Goal: Contribute content: Add original content to the website for others to see

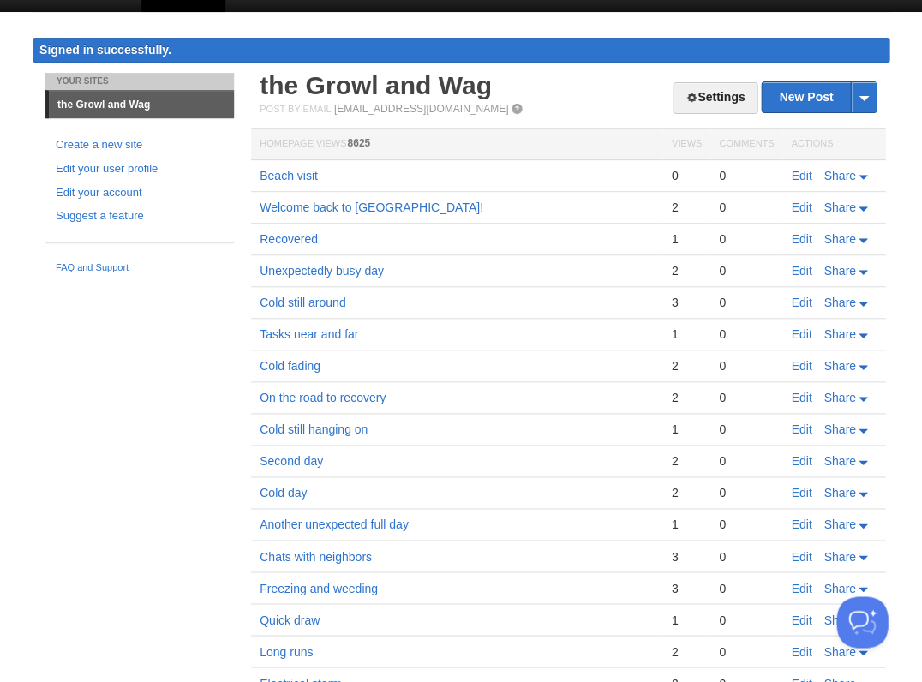
click at [807, 81] on div "New Post by Web by Email" at bounding box center [819, 97] width 116 height 32
click at [808, 91] on link "New Post" at bounding box center [819, 97] width 114 height 30
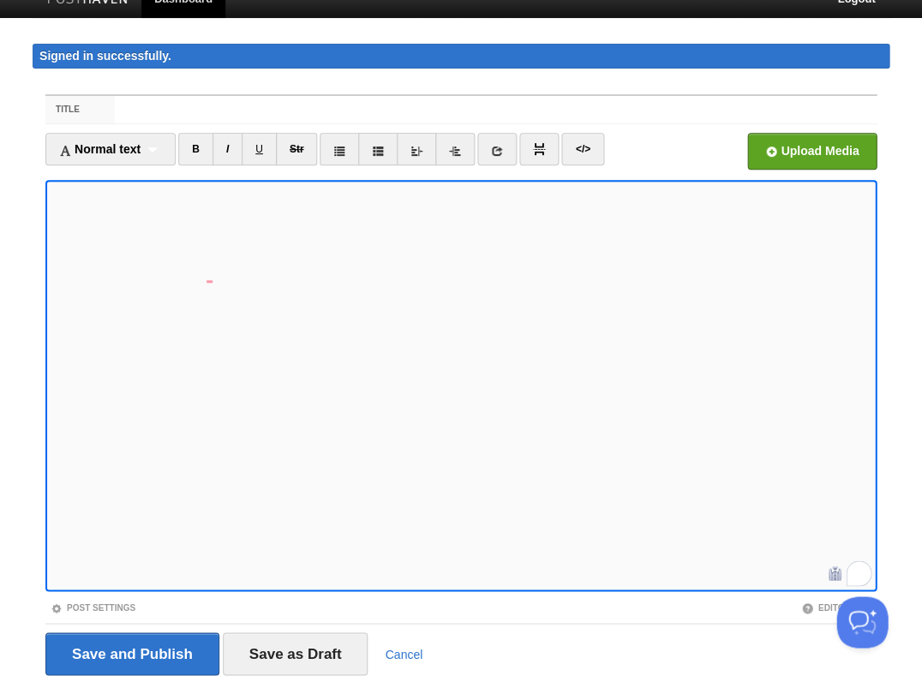
scroll to position [17, 0]
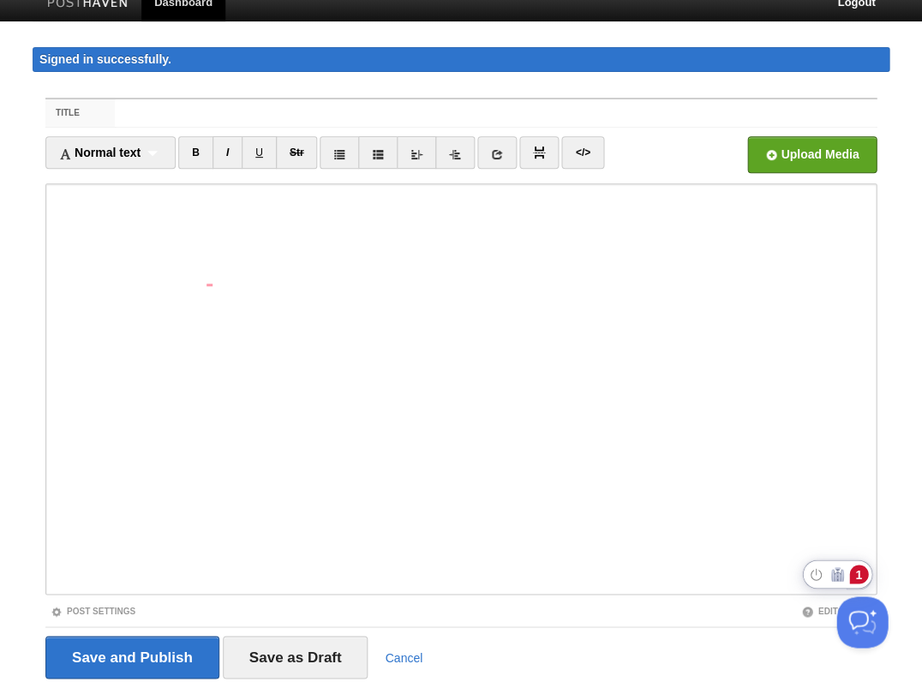
click at [862, 572] on div "1" at bounding box center [859, 574] width 19 height 19
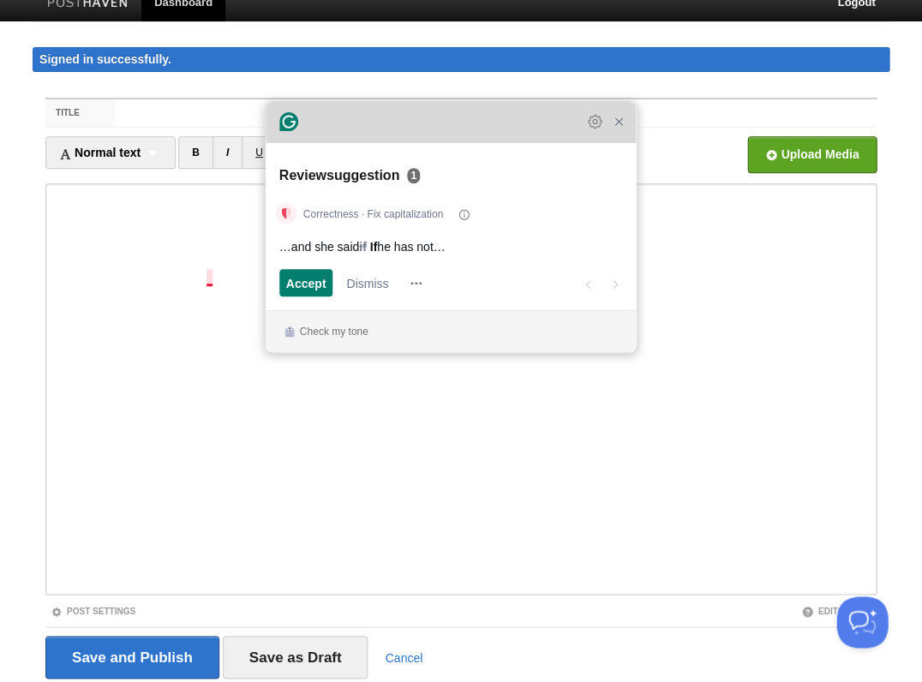
drag, startPoint x: 538, startPoint y: 223, endPoint x: 383, endPoint y: 131, distance: 180.3
click at [383, 131] on div "Grammarly Assistant Review suggestion 1 Correctness · Fix capitalization …and s…" at bounding box center [451, 227] width 370 height 251
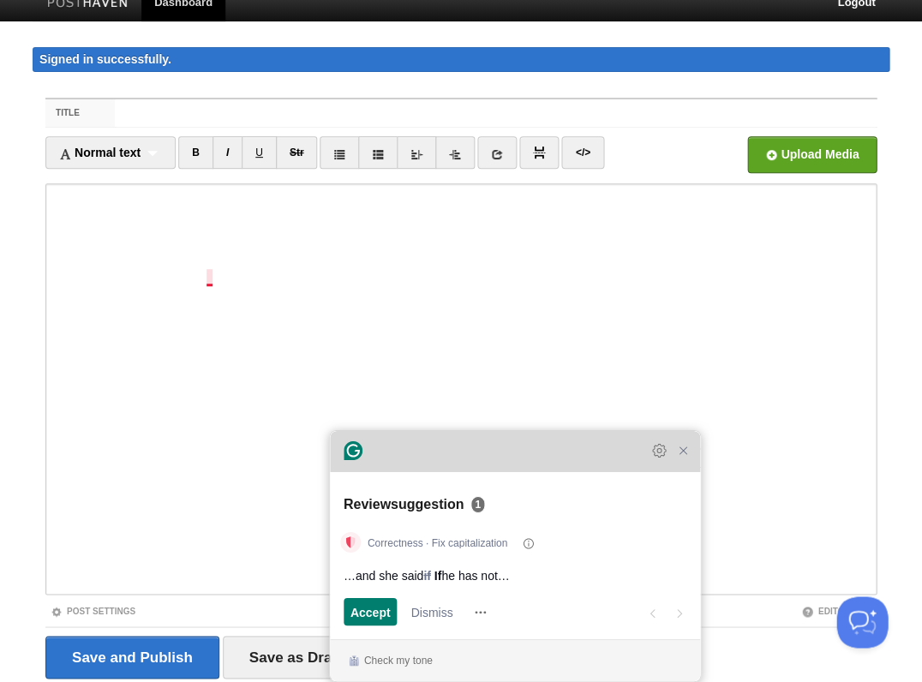
drag, startPoint x: 418, startPoint y: 133, endPoint x: 484, endPoint y: 586, distance: 458.2
click at [483, 588] on div "Grammarly Assistant Review suggestion 1 Correctness · Fix capitalization …and s…" at bounding box center [515, 555] width 370 height 251
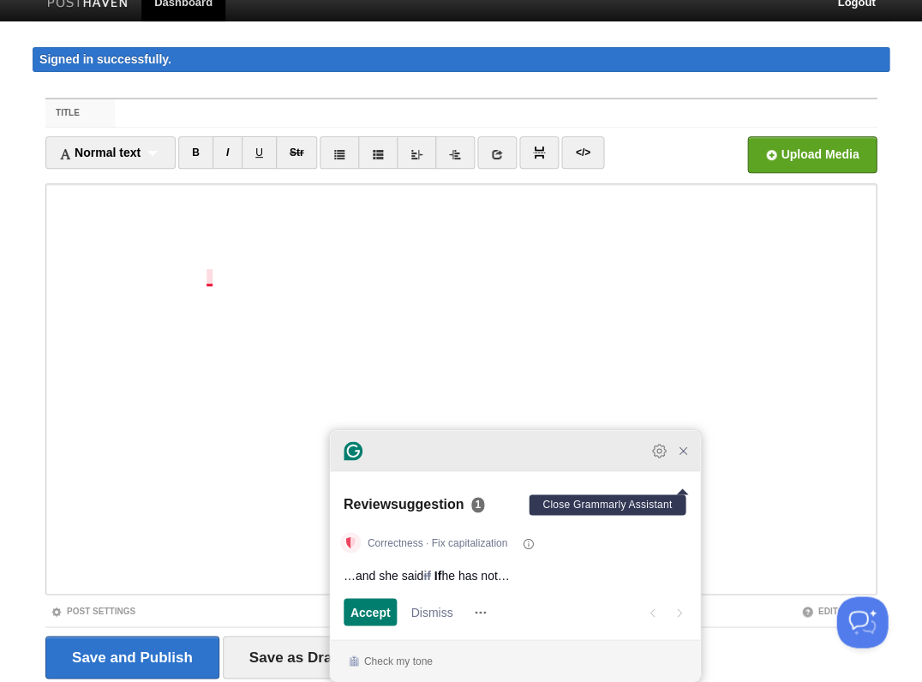
click at [687, 458] on icon "Close Grammarly Assistant" at bounding box center [683, 451] width 14 height 14
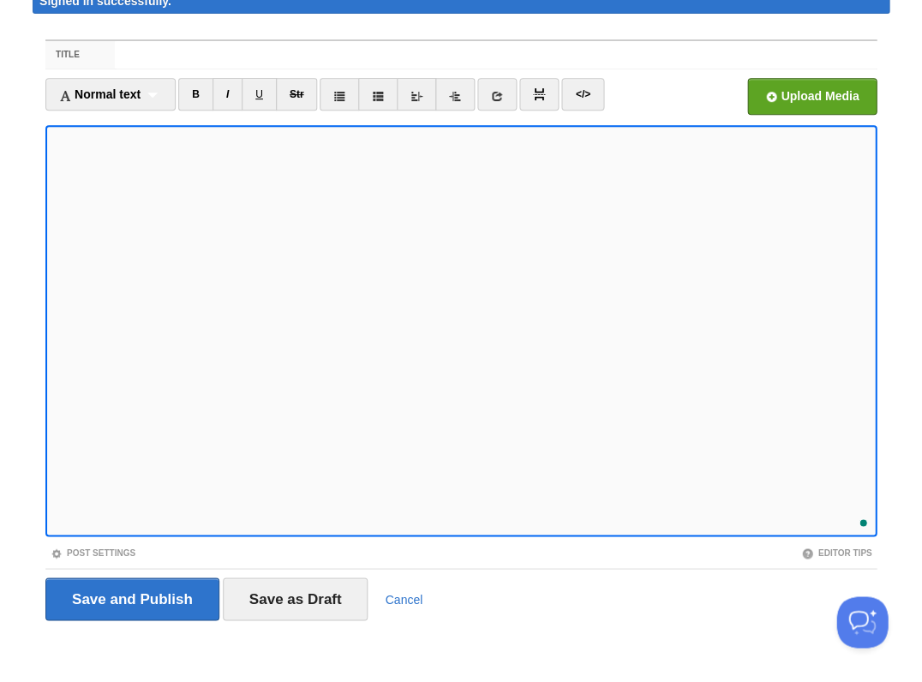
scroll to position [79, 0]
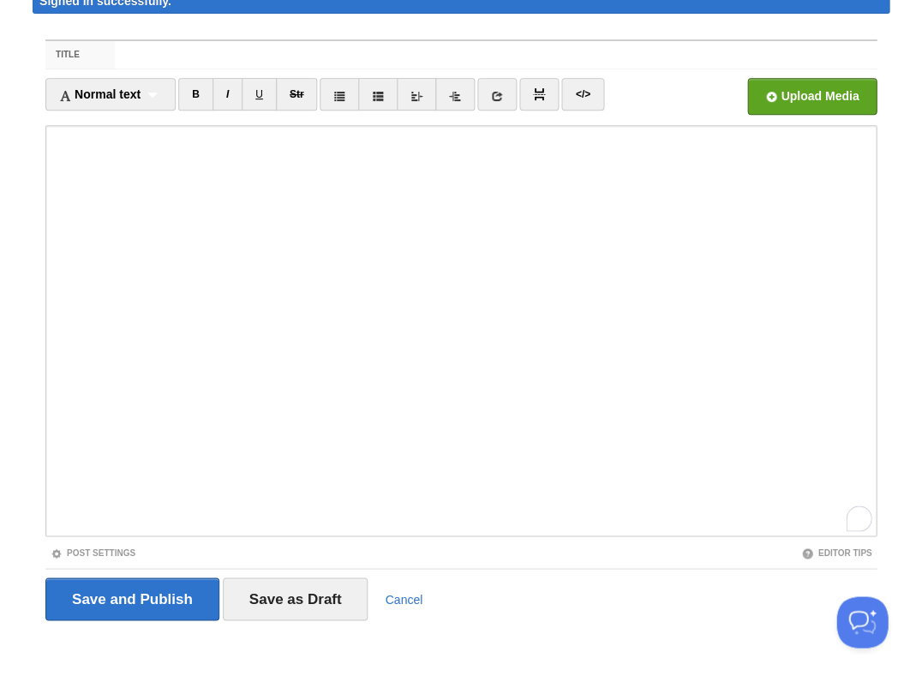
scroll to position [80, 0]
click at [130, 597] on input "Save and Publish" at bounding box center [132, 599] width 174 height 43
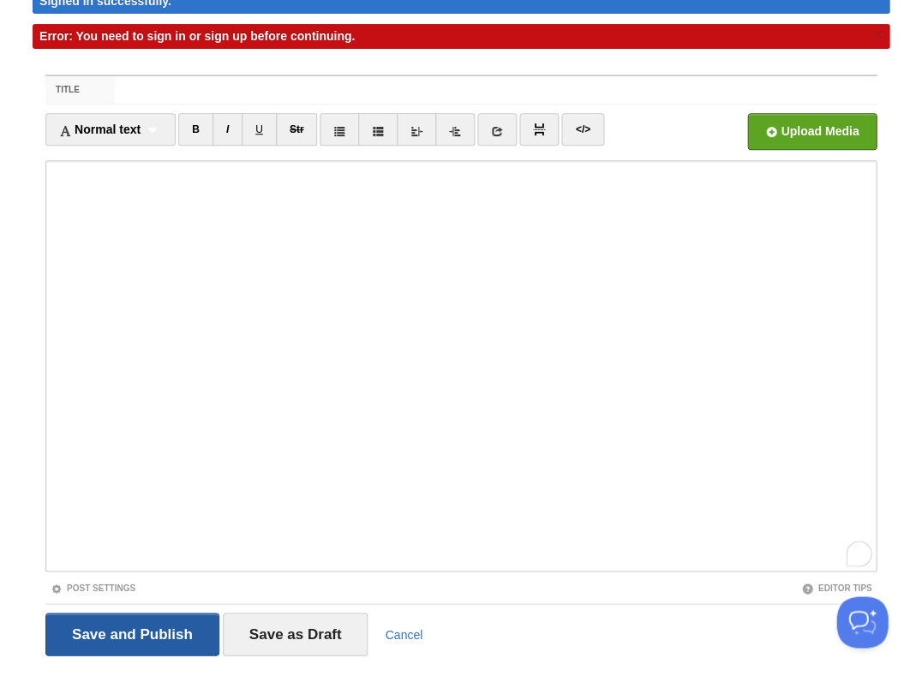
scroll to position [0, 0]
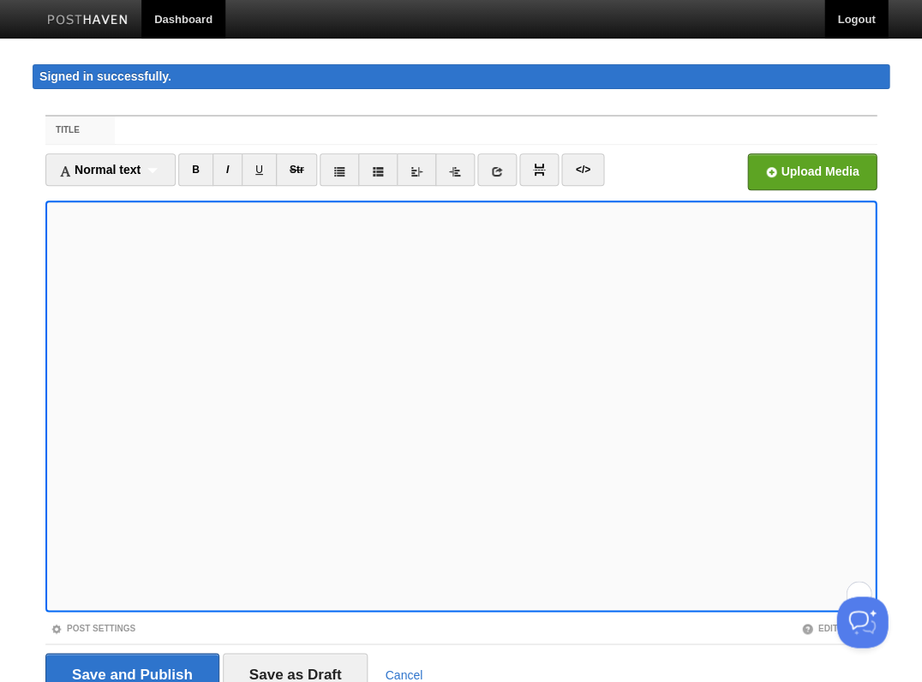
click at [847, 21] on link "Logout" at bounding box center [856, 19] width 63 height 39
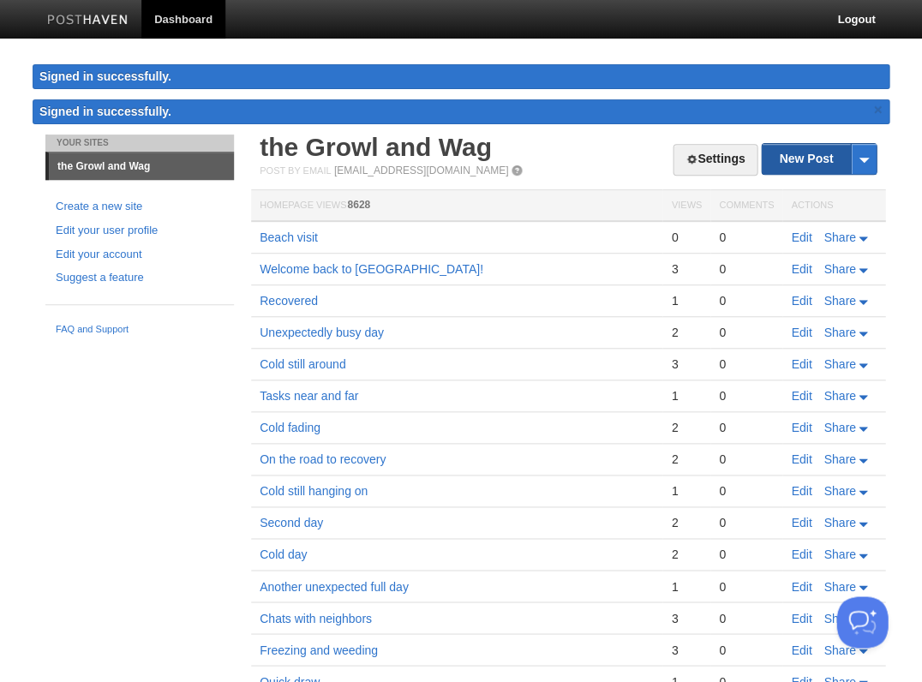
click at [802, 158] on link "New Post" at bounding box center [819, 159] width 114 height 30
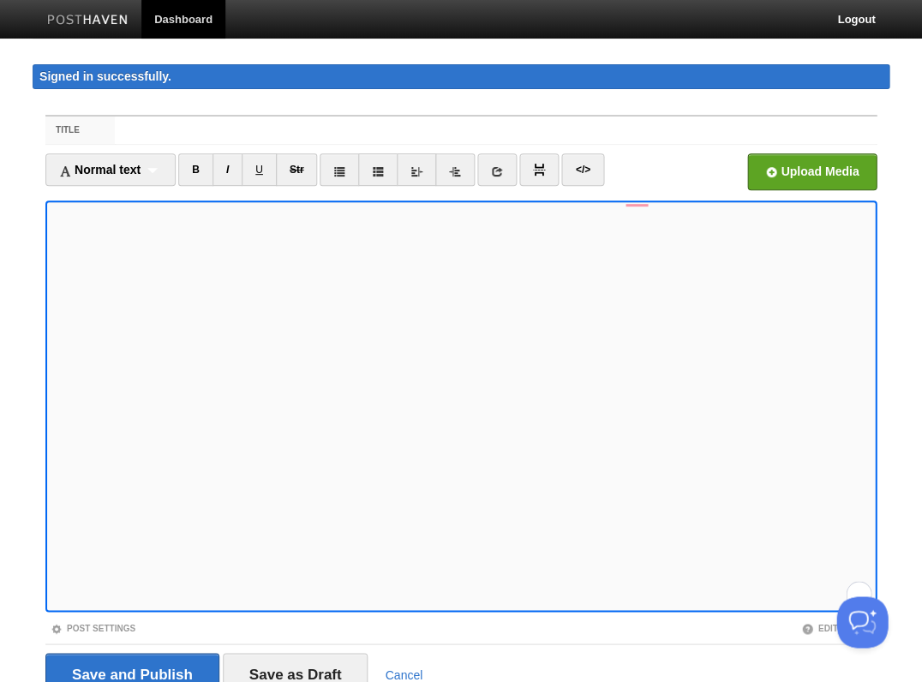
scroll to position [75, 0]
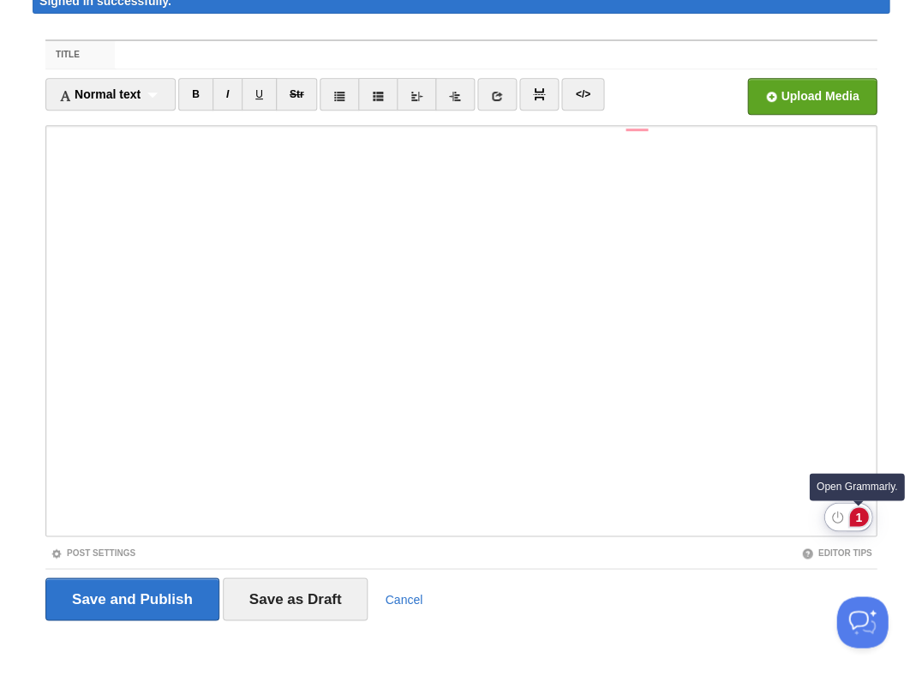
click at [854, 518] on div "1" at bounding box center [859, 517] width 19 height 19
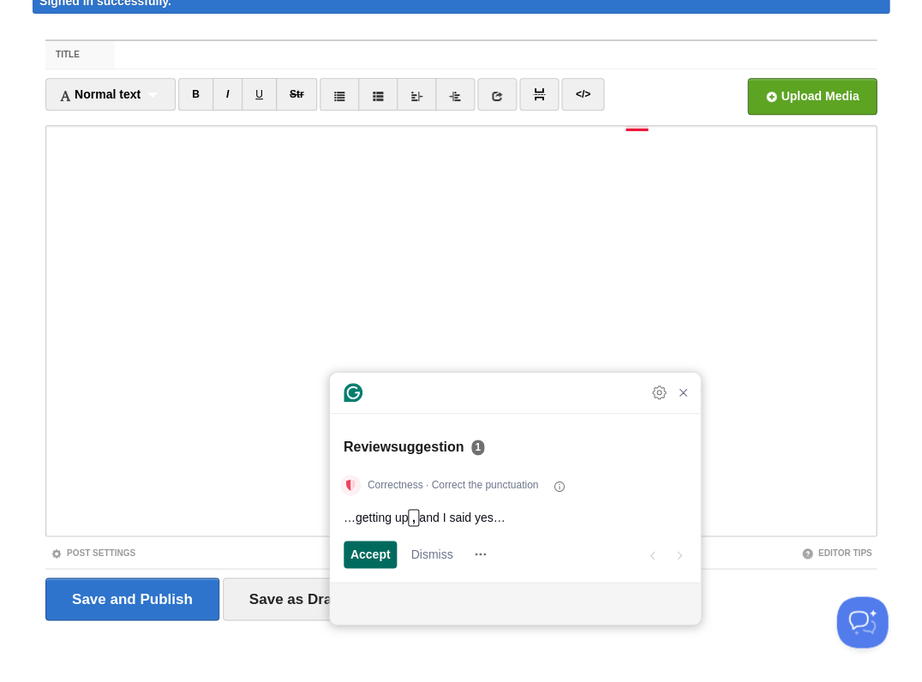
click at [367, 556] on span "Accept" at bounding box center [371, 554] width 40 height 18
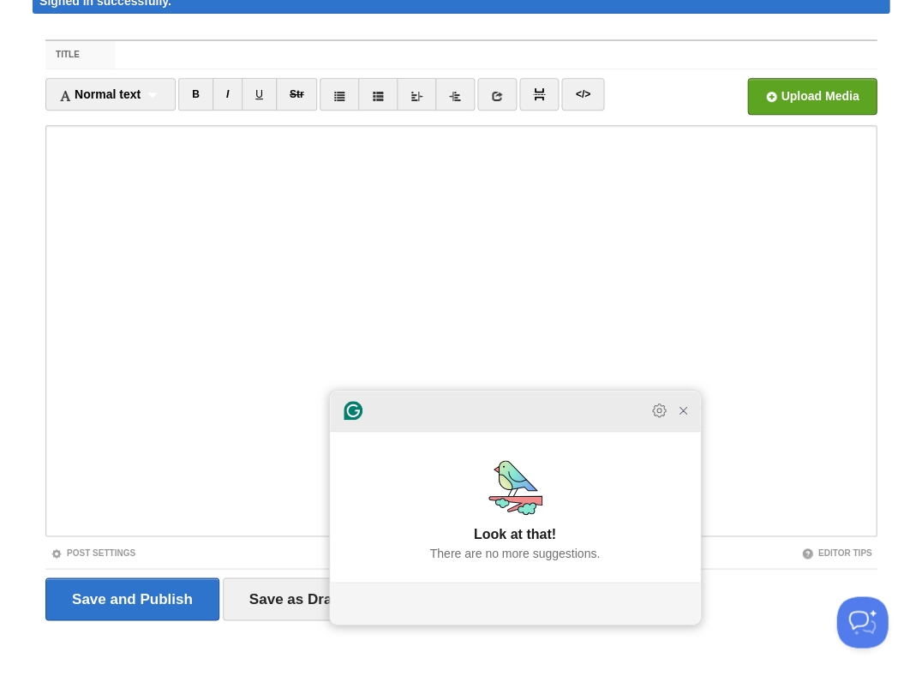
click at [686, 431] on div "Grammarly Assistant Accepting suggestion Look at that! There are no more sugges…" at bounding box center [515, 507] width 370 height 233
click at [686, 421] on icon "Close Grammarly Assistant" at bounding box center [684, 410] width 21 height 21
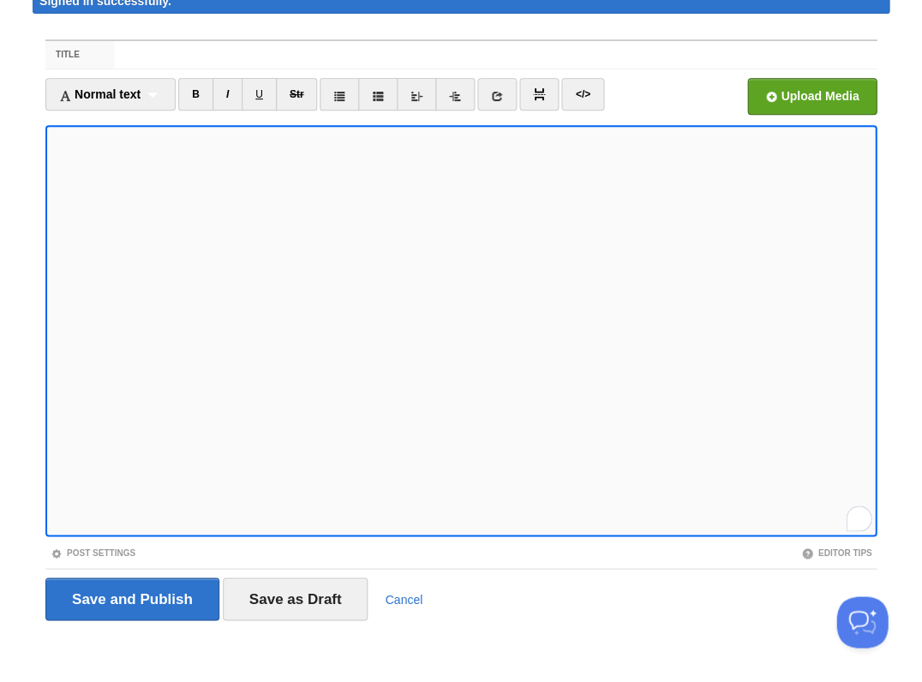
scroll to position [0, 0]
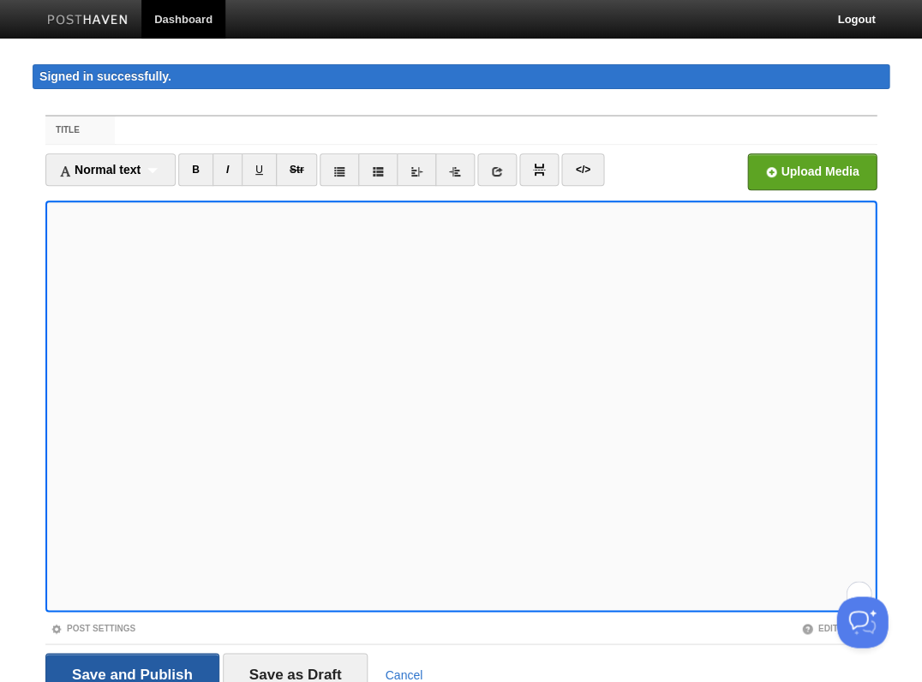
click at [130, 672] on input "Save and Publish" at bounding box center [132, 674] width 174 height 43
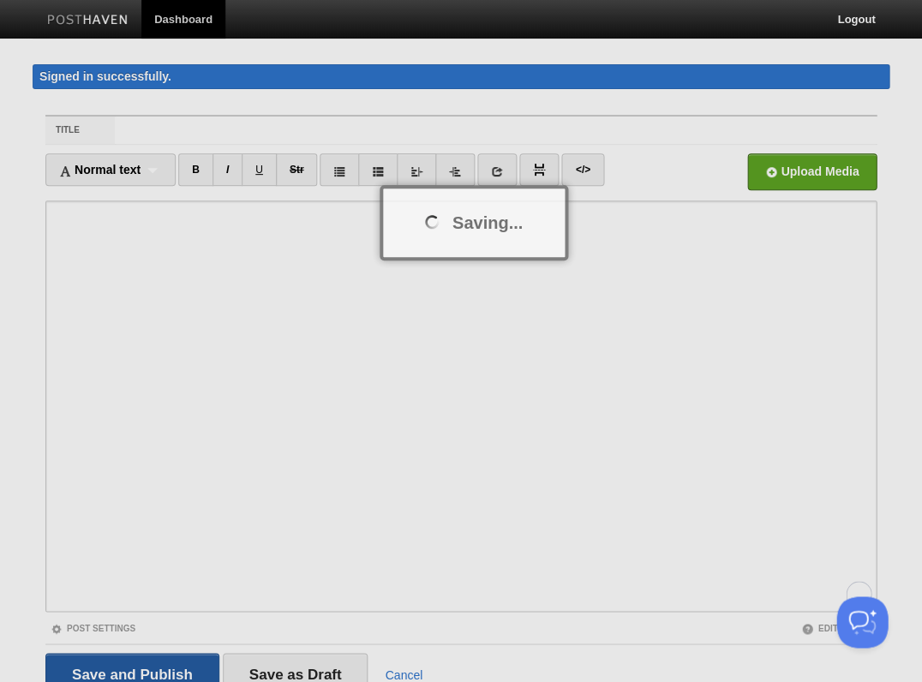
scroll to position [10, 0]
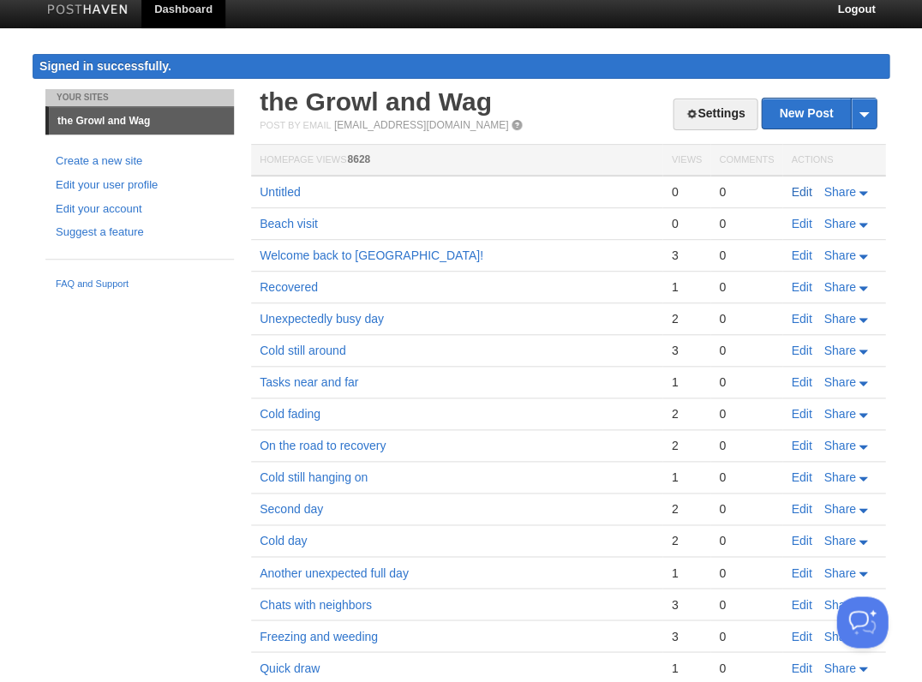
click at [801, 186] on link "Edit" at bounding box center [801, 192] width 21 height 14
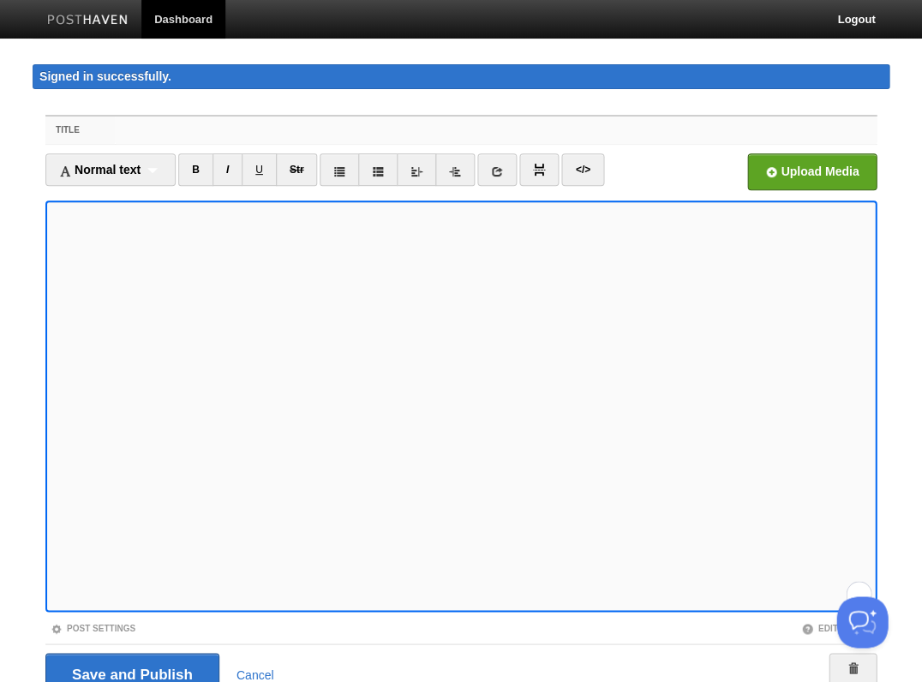
click at [138, 135] on input "Title" at bounding box center [496, 130] width 762 height 27
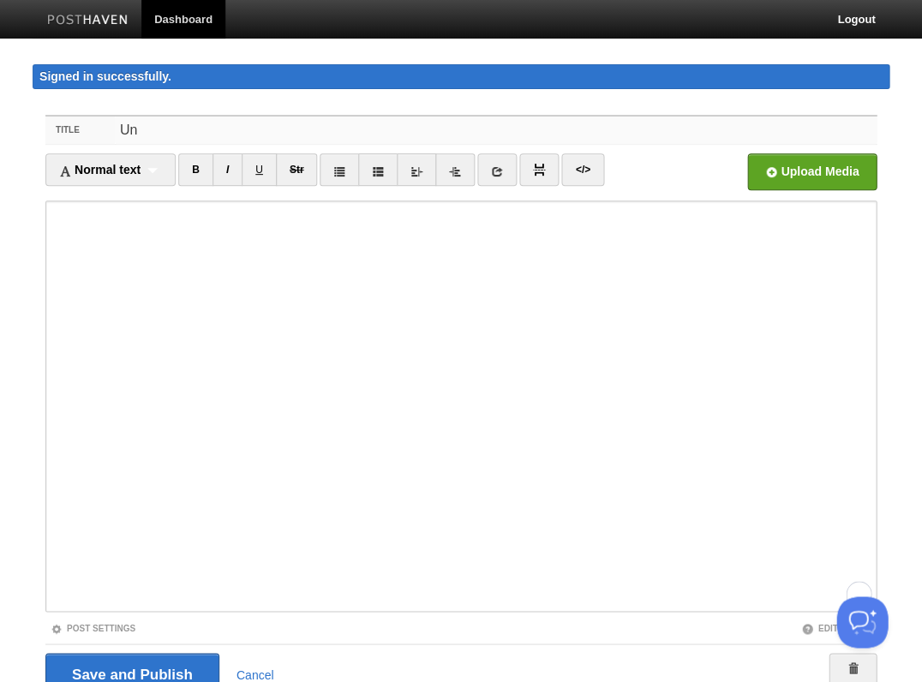
type input "U"
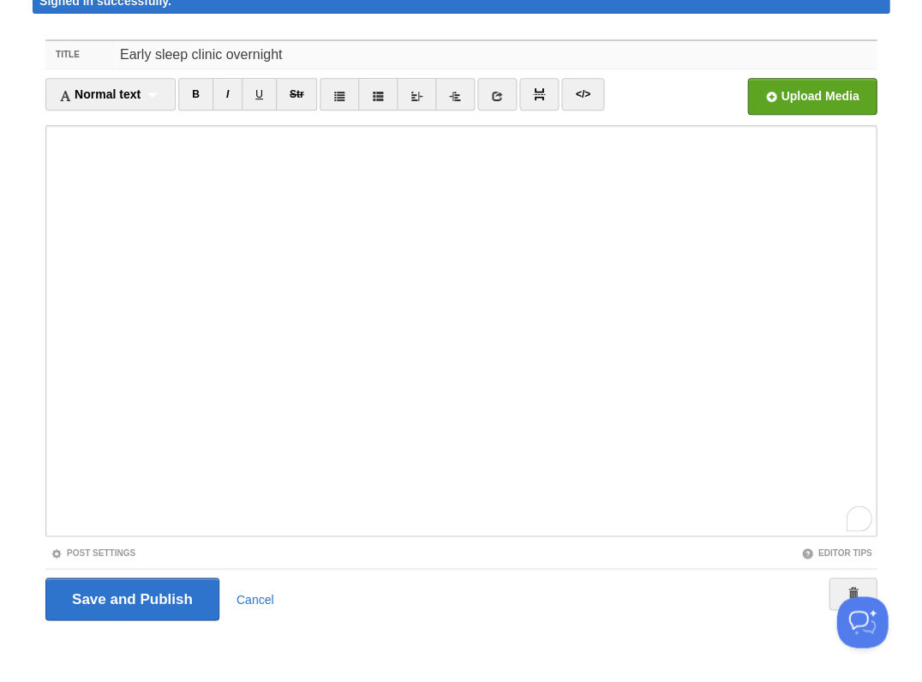
type input "Early sleep clinic overnight"
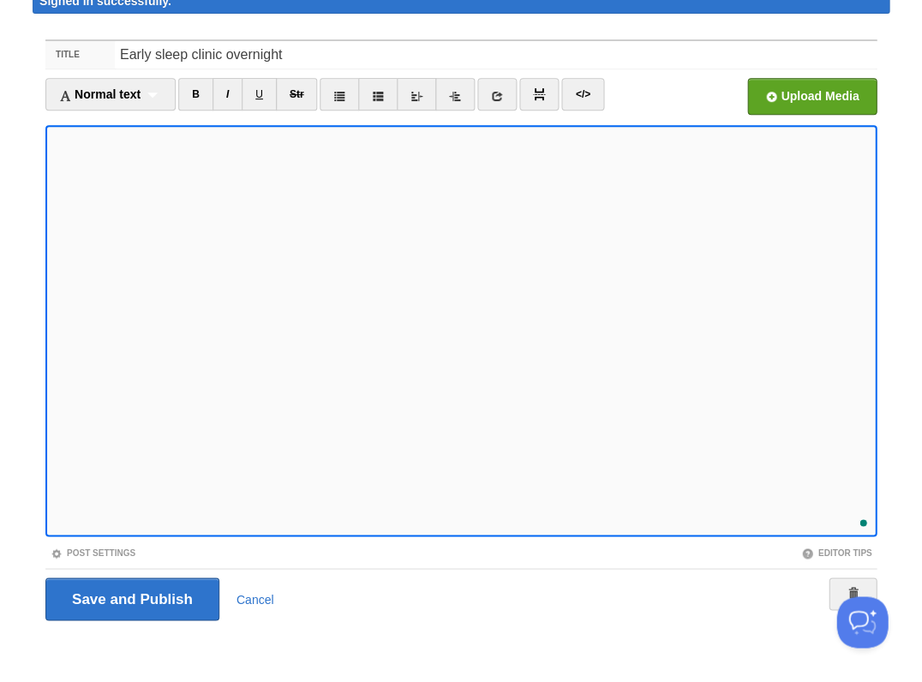
scroll to position [96, 0]
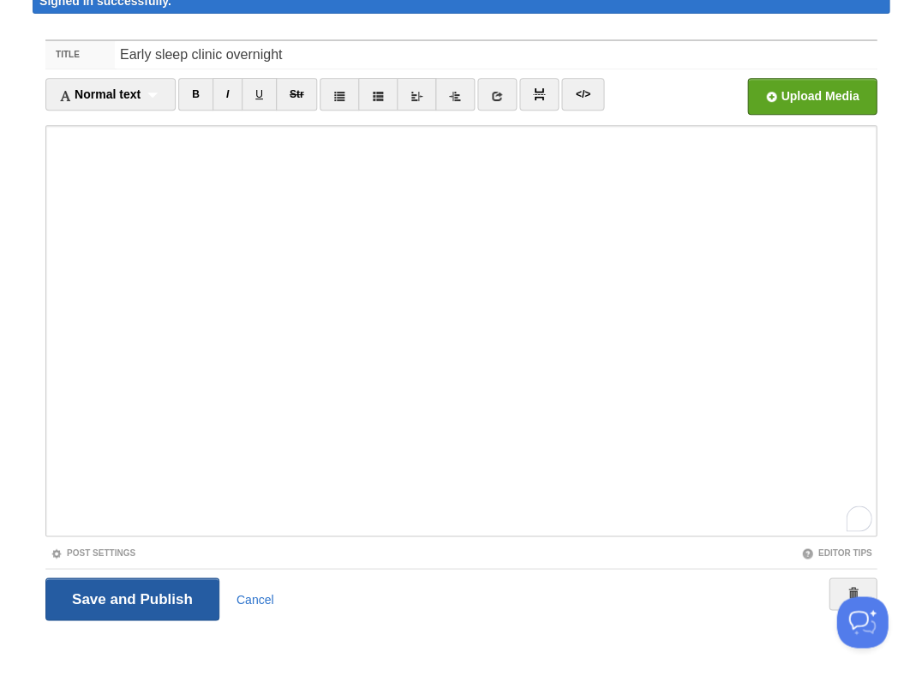
click at [130, 597] on input "Save and Publish" at bounding box center [132, 599] width 174 height 43
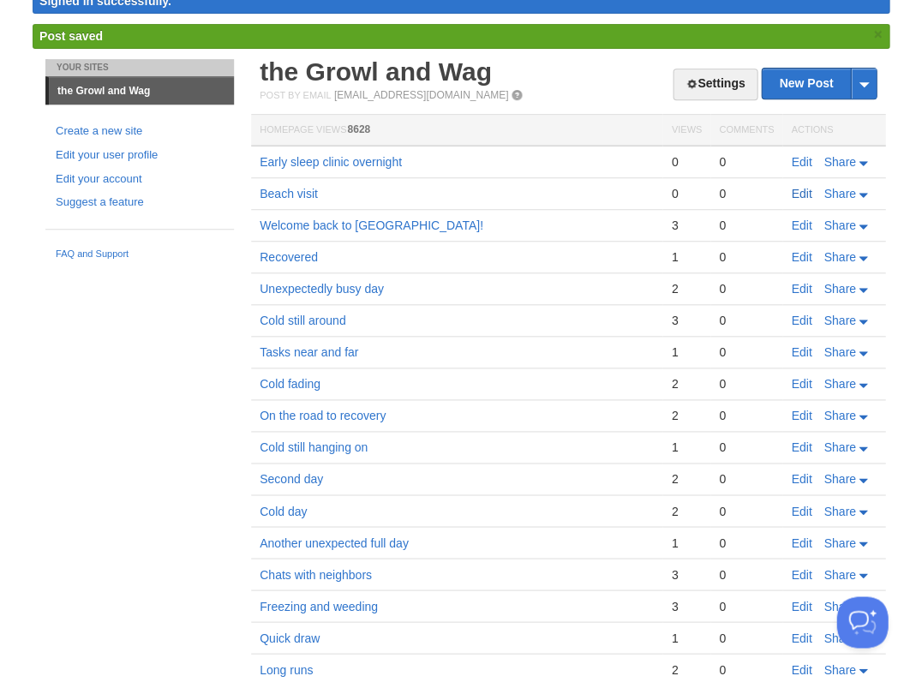
click at [798, 191] on link "Edit" at bounding box center [801, 194] width 21 height 14
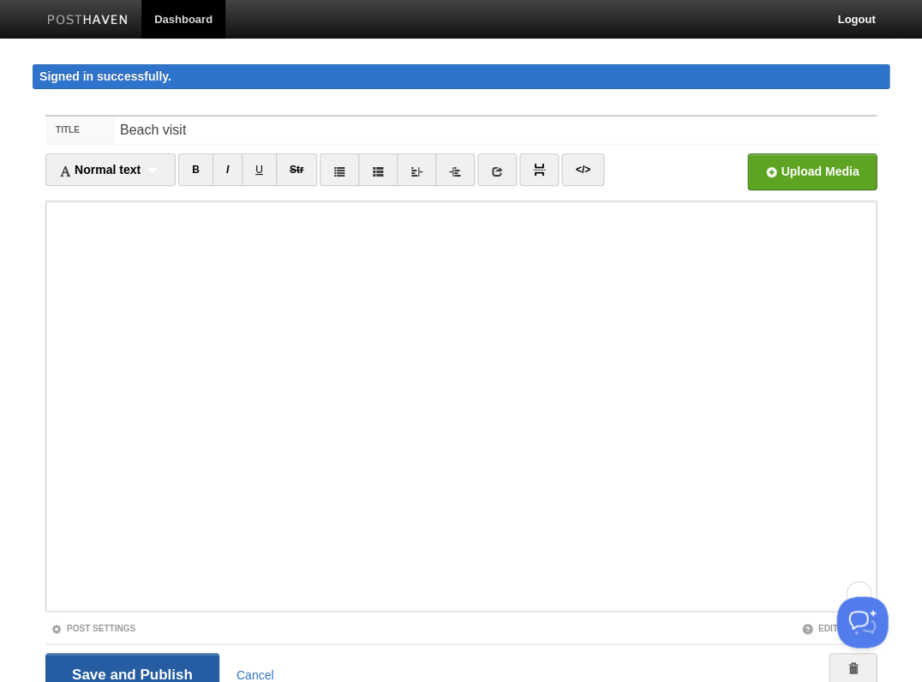
click at [171, 662] on input "Save and Publish" at bounding box center [132, 674] width 174 height 43
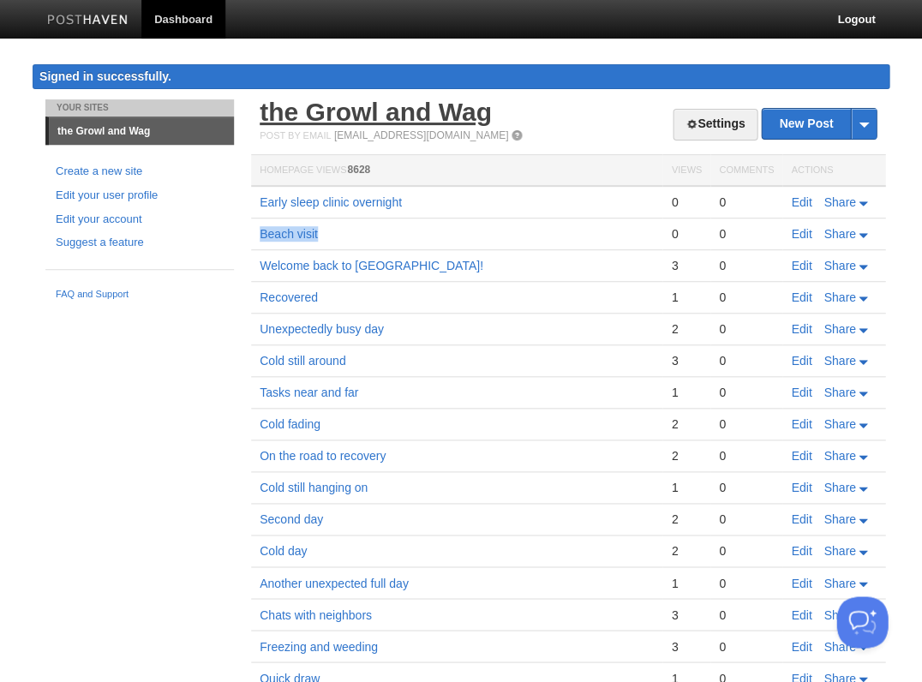
click at [367, 120] on link "the Growl and Wag" at bounding box center [376, 112] width 232 height 28
click at [343, 111] on link "the Growl and Wag" at bounding box center [376, 112] width 232 height 28
click at [376, 120] on link "the Growl and Wag" at bounding box center [376, 112] width 232 height 28
click at [799, 199] on link "Edit" at bounding box center [801, 202] width 21 height 14
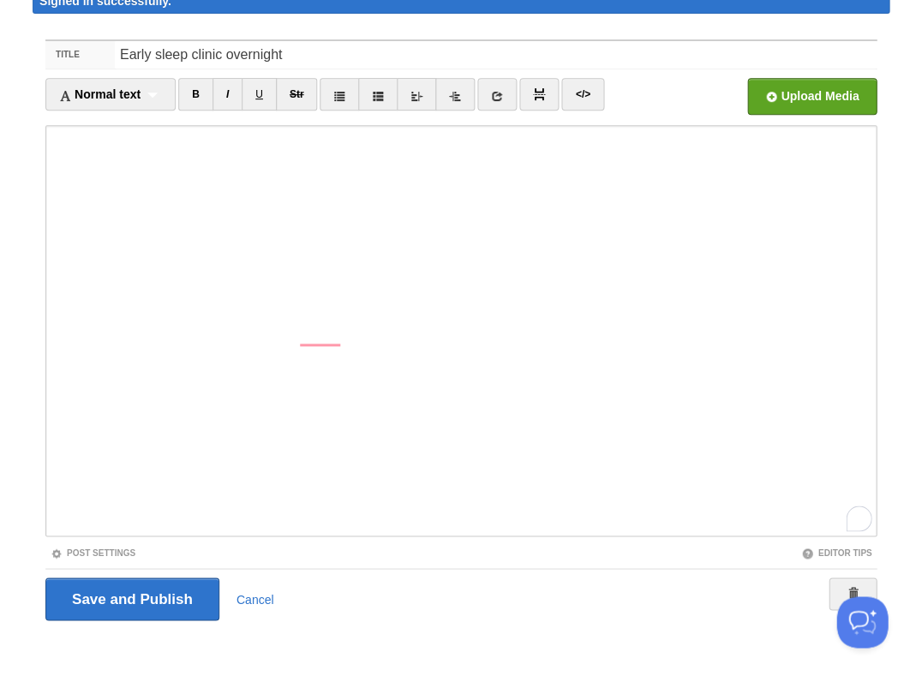
scroll to position [176, 0]
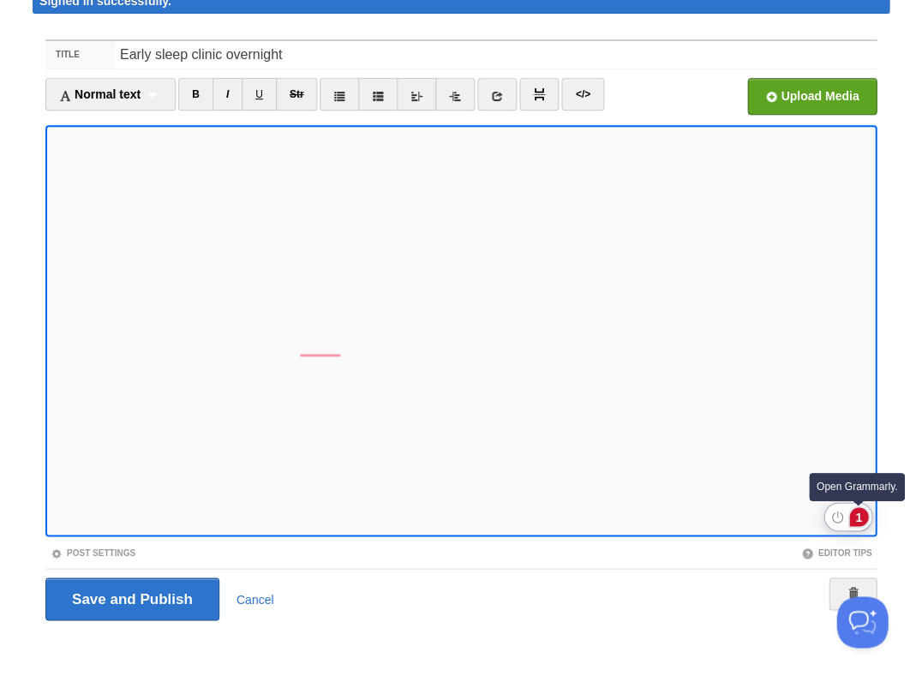
click at [860, 519] on div "1" at bounding box center [859, 517] width 19 height 19
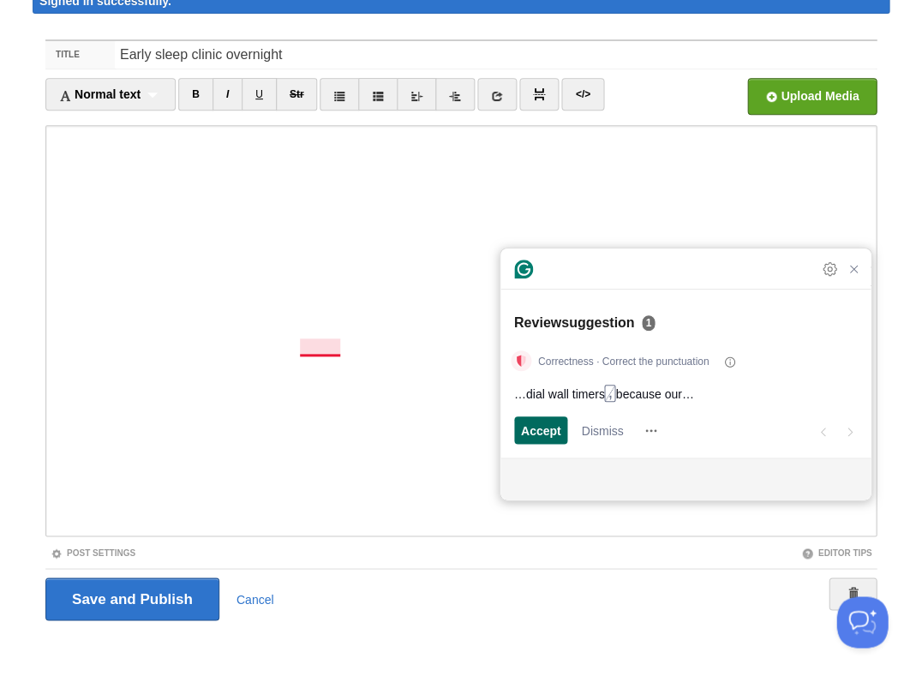
click at [537, 429] on span "Accept" at bounding box center [541, 431] width 40 height 18
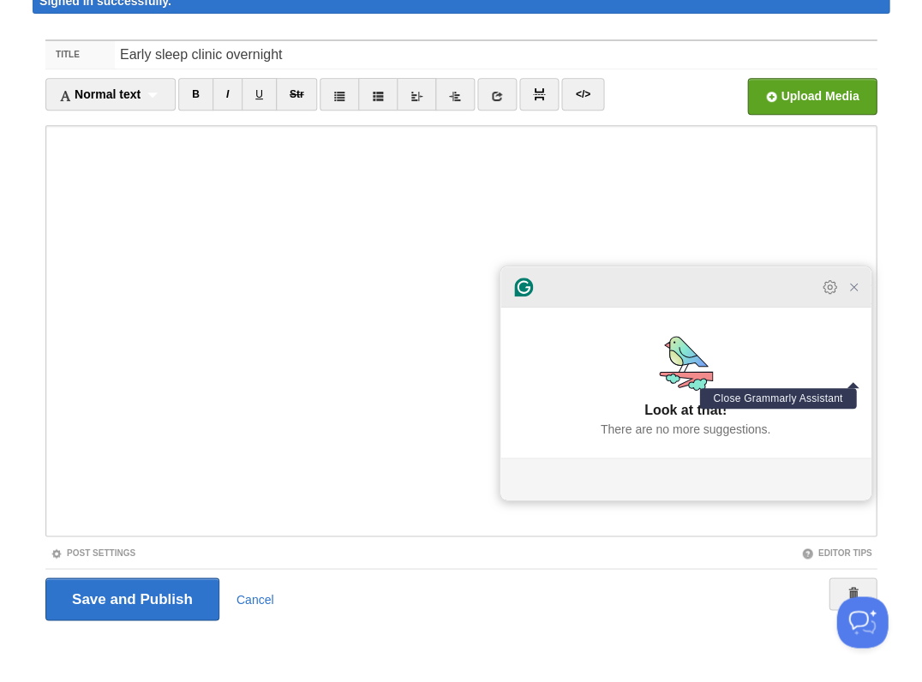
click at [857, 294] on icon "Close Grammarly Assistant" at bounding box center [854, 287] width 14 height 14
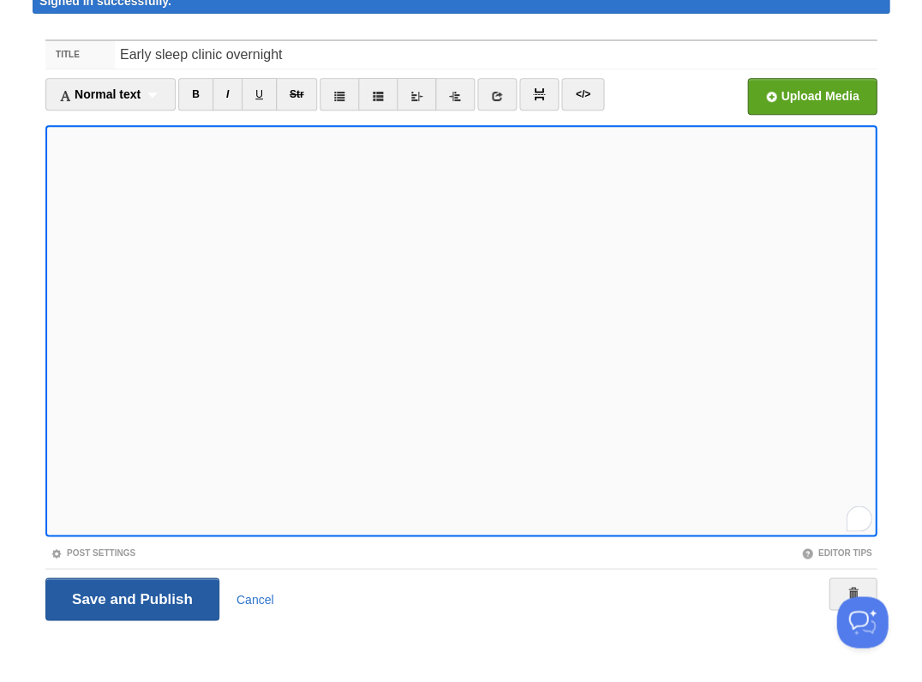
click at [130, 597] on input "Save and Publish" at bounding box center [132, 599] width 174 height 43
